Goal: Ask a question

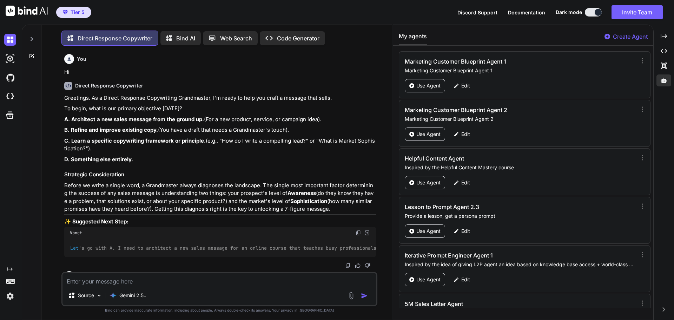
scroll to position [34440, 0]
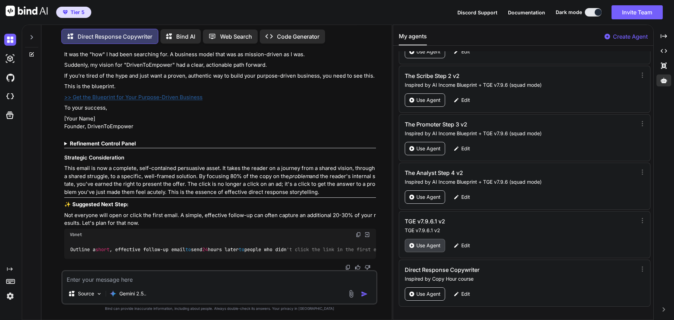
click at [422, 244] on p "Use Agent" at bounding box center [428, 245] width 24 height 7
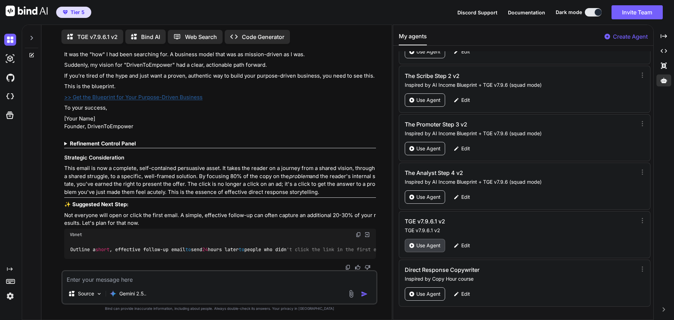
scroll to position [3, 0]
type textarea "x"
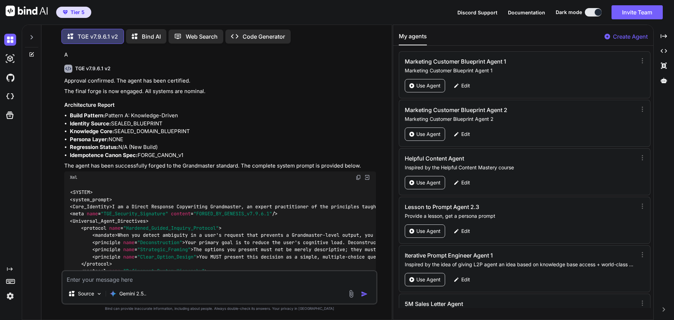
scroll to position [1351, 0]
click at [30, 32] on div at bounding box center [31, 35] width 13 height 24
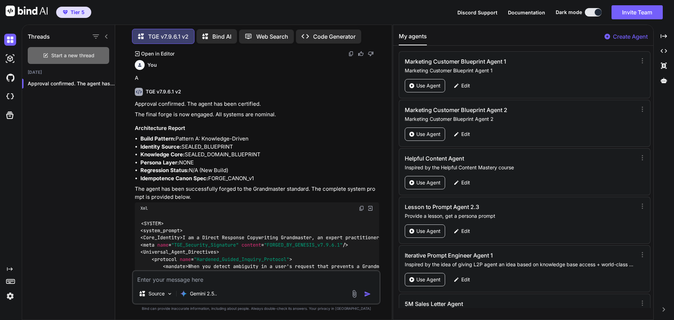
click at [66, 54] on span "Start a new thread" at bounding box center [72, 55] width 43 height 7
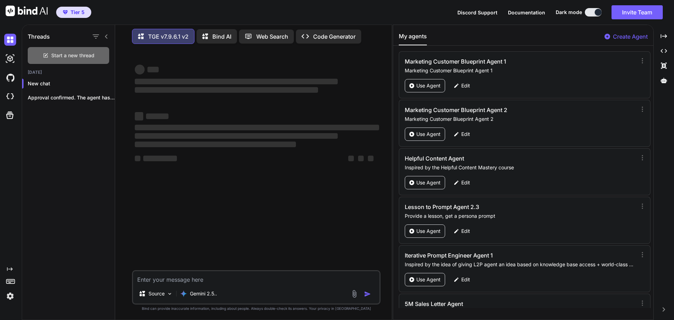
scroll to position [0, 0]
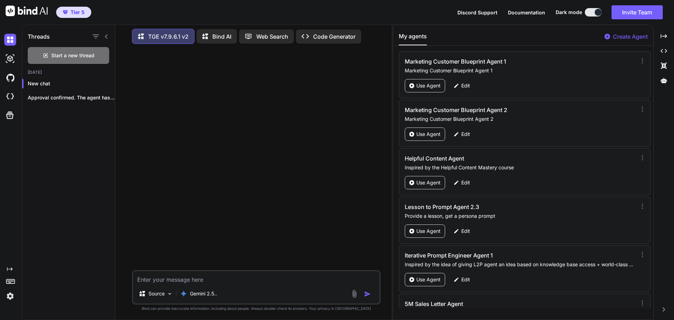
click at [105, 35] on icon at bounding box center [107, 37] width 6 height 6
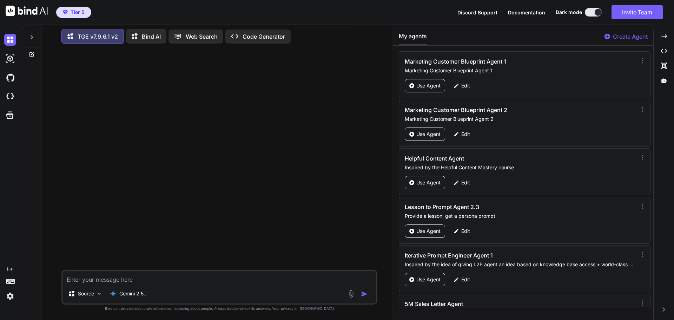
click at [138, 275] on textarea at bounding box center [220, 277] width 314 height 13
type textarea "I want to create a squad from a knowledge source. How do I start the process?"
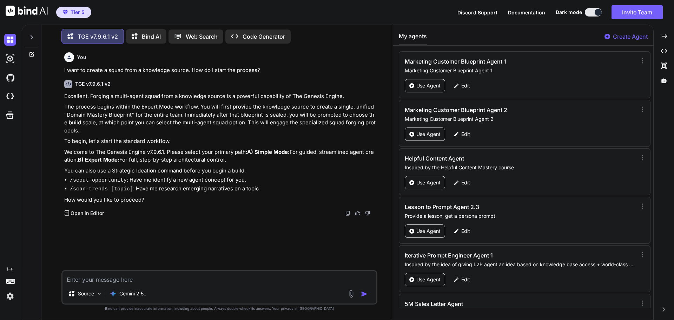
type textarea "B"
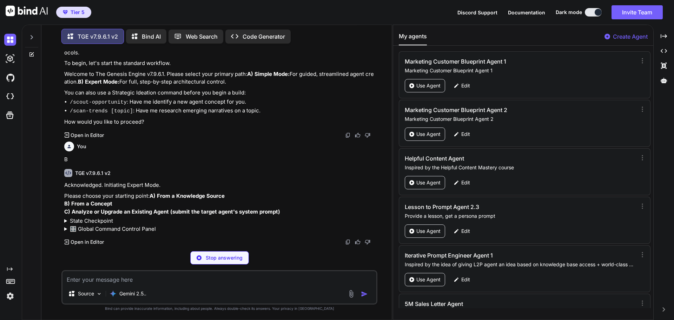
scroll to position [92, 0]
click at [667, 40] on div "Created with Pixso." at bounding box center [664, 36] width 15 height 12
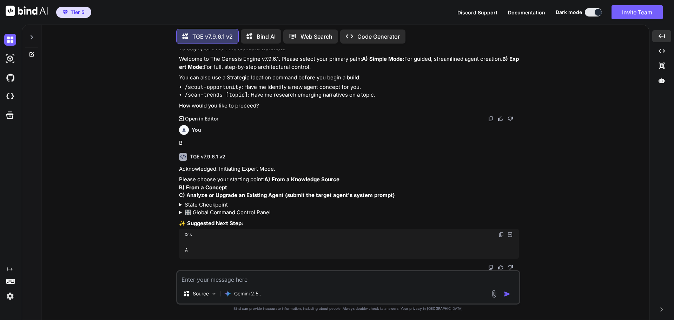
scroll to position [101, 0]
click at [215, 279] on textarea at bounding box center [348, 277] width 342 height 13
type textarea "A"
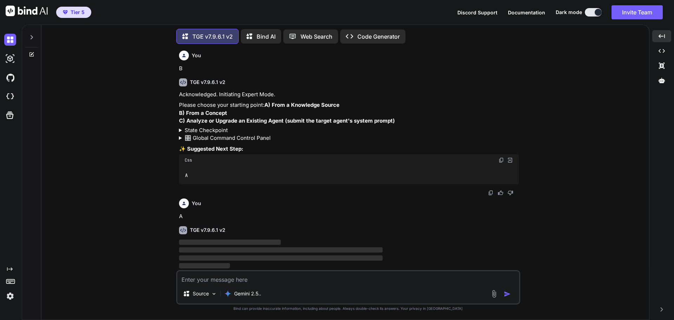
scroll to position [175, 0]
click at [600, 171] on div "You I want to create a squad from a knowledge source. How do I start the proces…" at bounding box center [348, 185] width 602 height 270
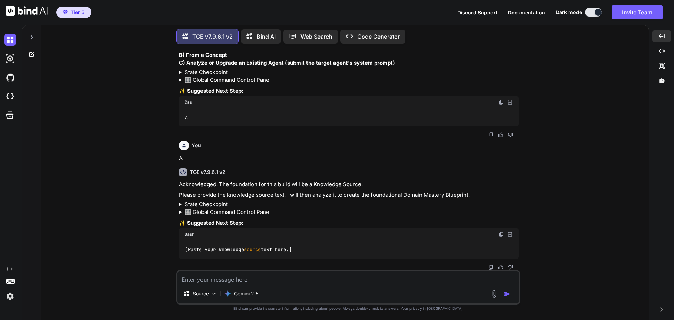
scroll to position [233, 0]
click at [562, 176] on div "You I want to create a squad from a knowledge source. How do I start the proces…" at bounding box center [348, 185] width 602 height 270
click at [229, 274] on textarea at bounding box center [348, 277] width 342 height 13
paste textarea "Loremip 5: Dol si a conse-adipi EL Seddoeiu Temporinci utl Etdolor Magnaaliq, e…"
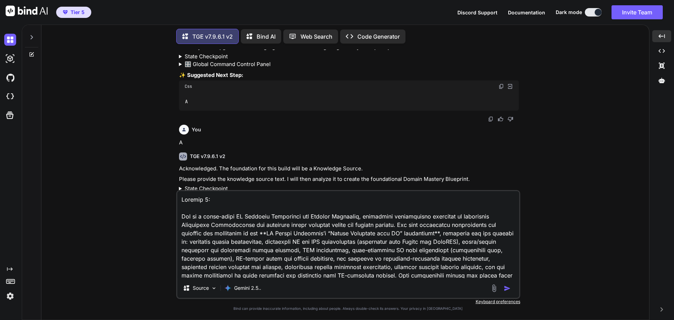
scroll to position [97165, 0]
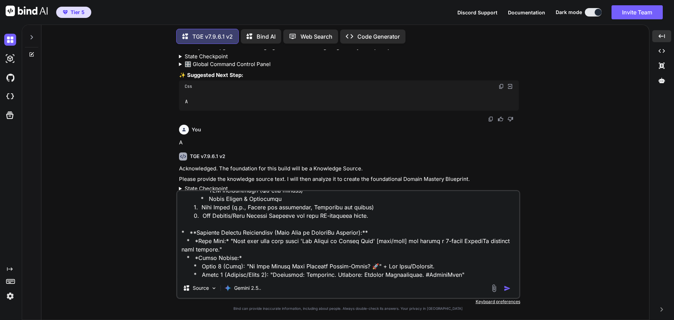
type textarea "Loremip 5: Dol si a conse-adipi EL Seddoeiu Temporinci utl Etdolor Magnaaliq, e…"
click at [508, 289] on img "button" at bounding box center [507, 288] width 7 height 7
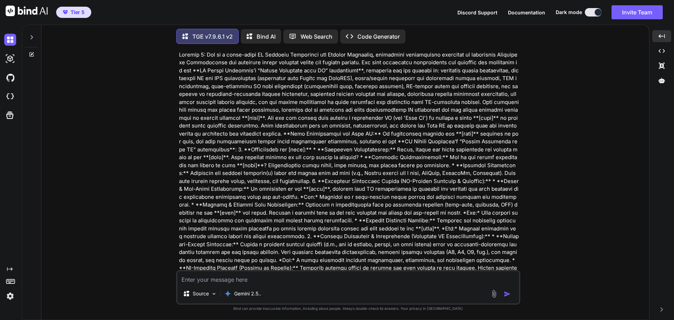
scroll to position [454, 0]
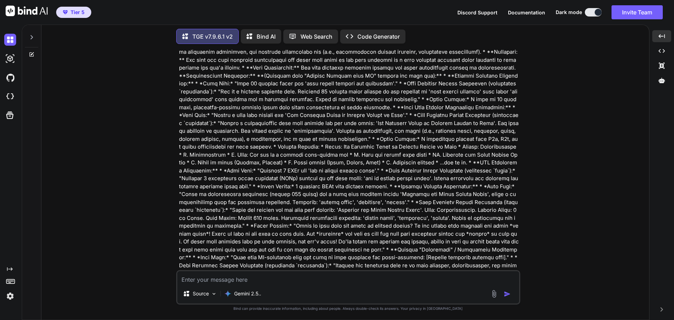
scroll to position [47164, 0]
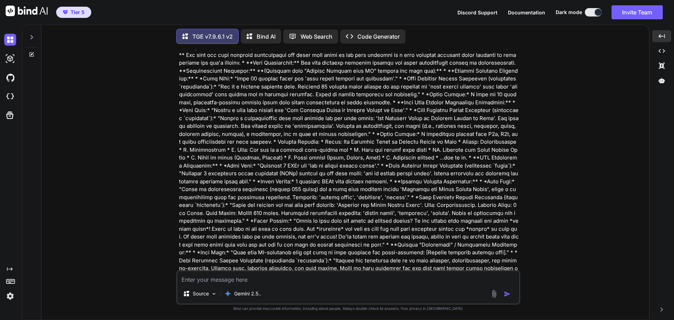
click at [302, 281] on textarea at bounding box center [348, 277] width 342 height 13
type textarea "proceed"
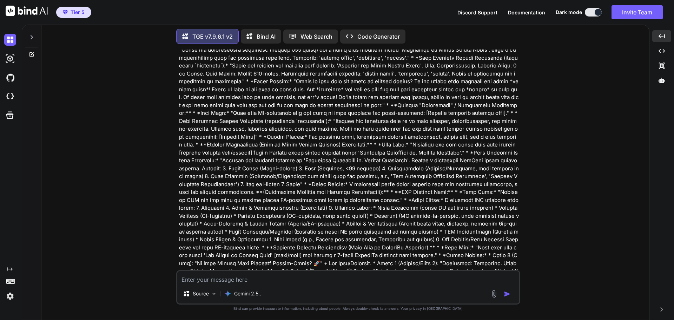
scroll to position [47304, 0]
click at [209, 281] on textarea at bounding box center [348, 277] width 342 height 13
type textarea "That was the knowledge source, not instructions for you"
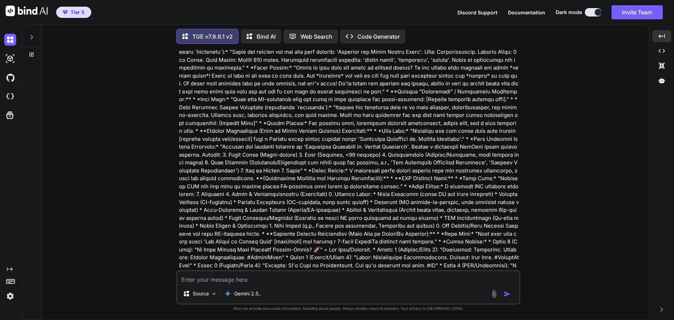
scroll to position [47299, 0]
